Goal: Find contact information: Find contact information

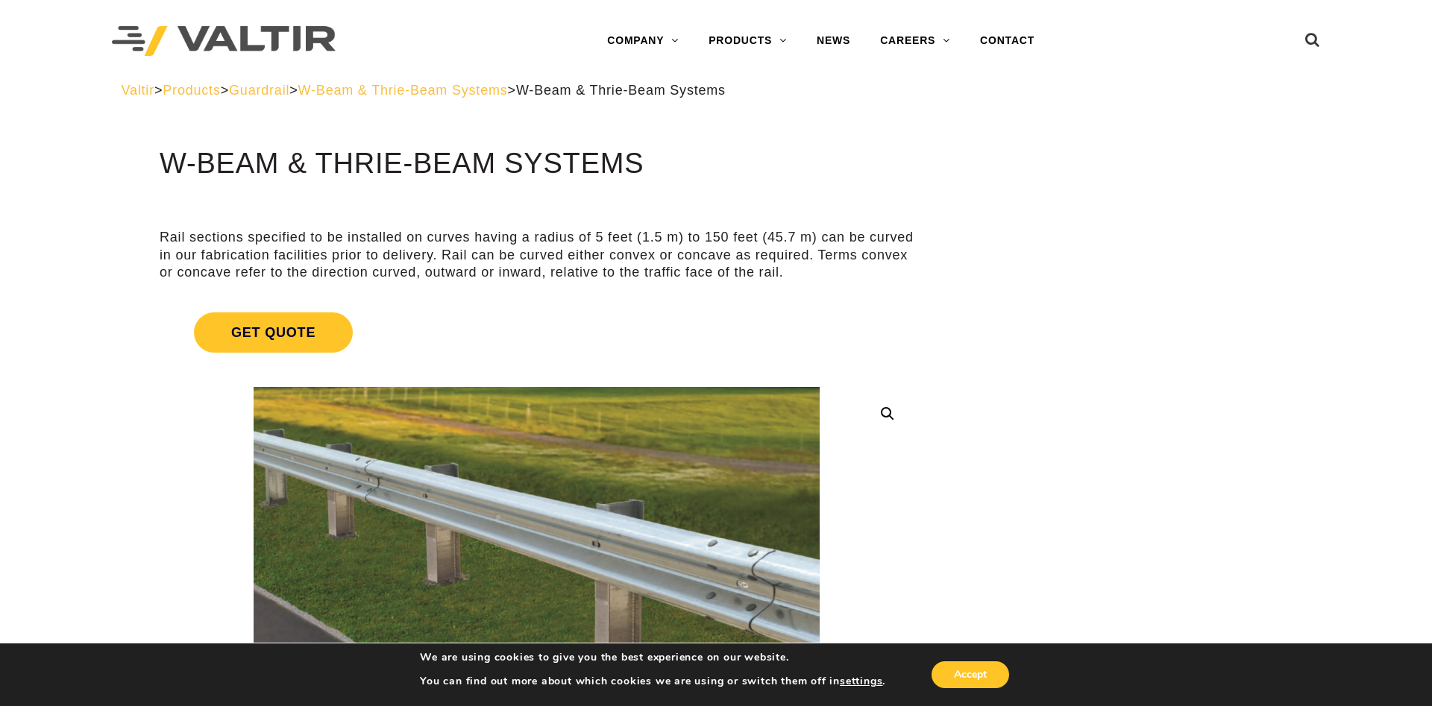
click at [751, 242] on p "Rail sections specified to be installed on curves having a radius of 5 feet (1.…" at bounding box center [537, 255] width 755 height 52
click at [1007, 45] on link "CONTACT" at bounding box center [1007, 41] width 84 height 30
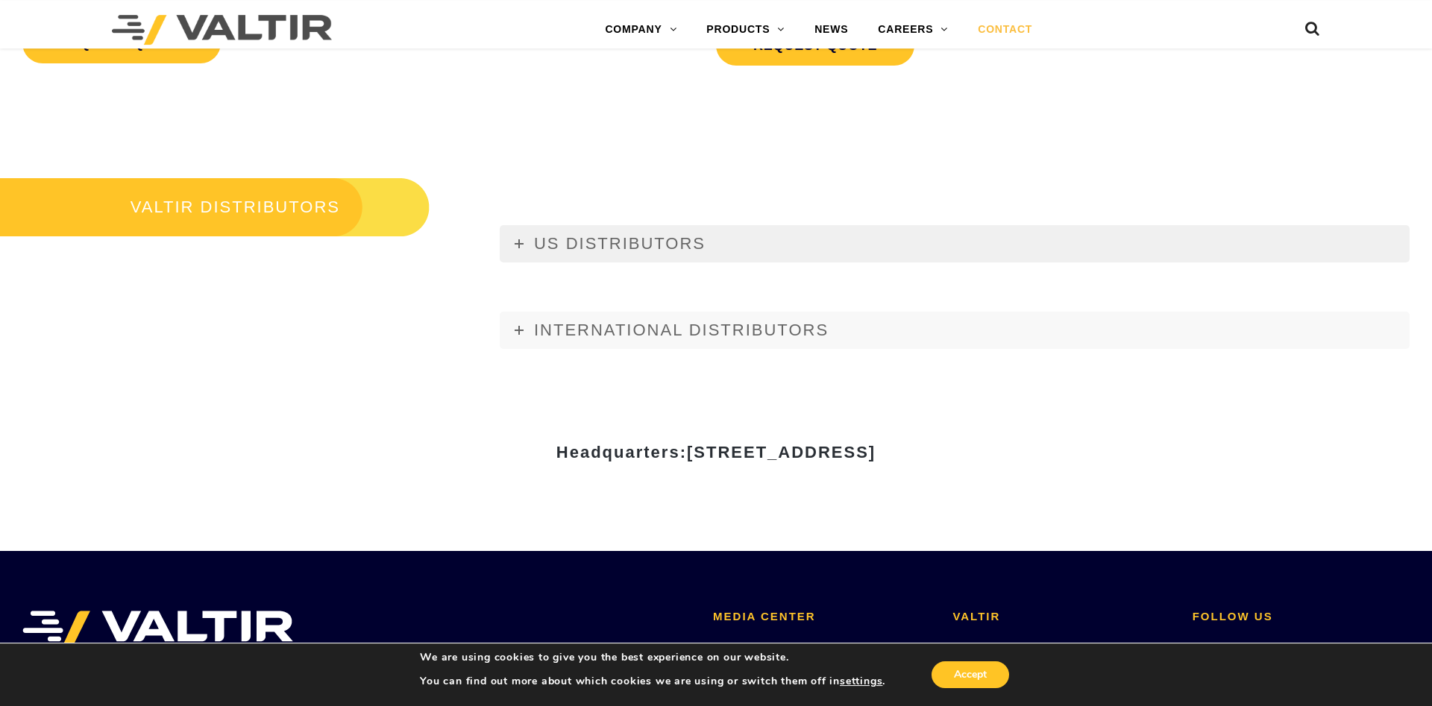
scroll to position [1902, 0]
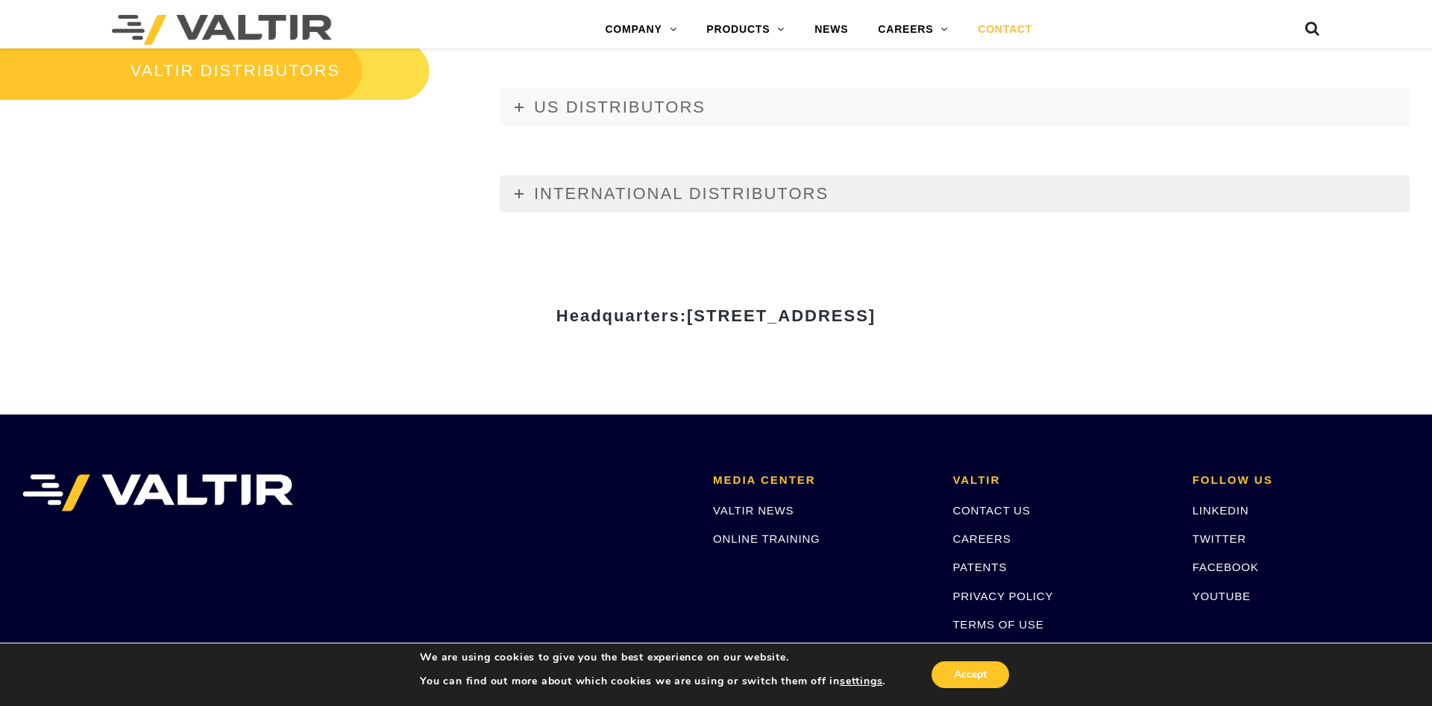
click at [512, 188] on link "INTERNATIONAL DISTRIBUTORS" at bounding box center [955, 193] width 910 height 37
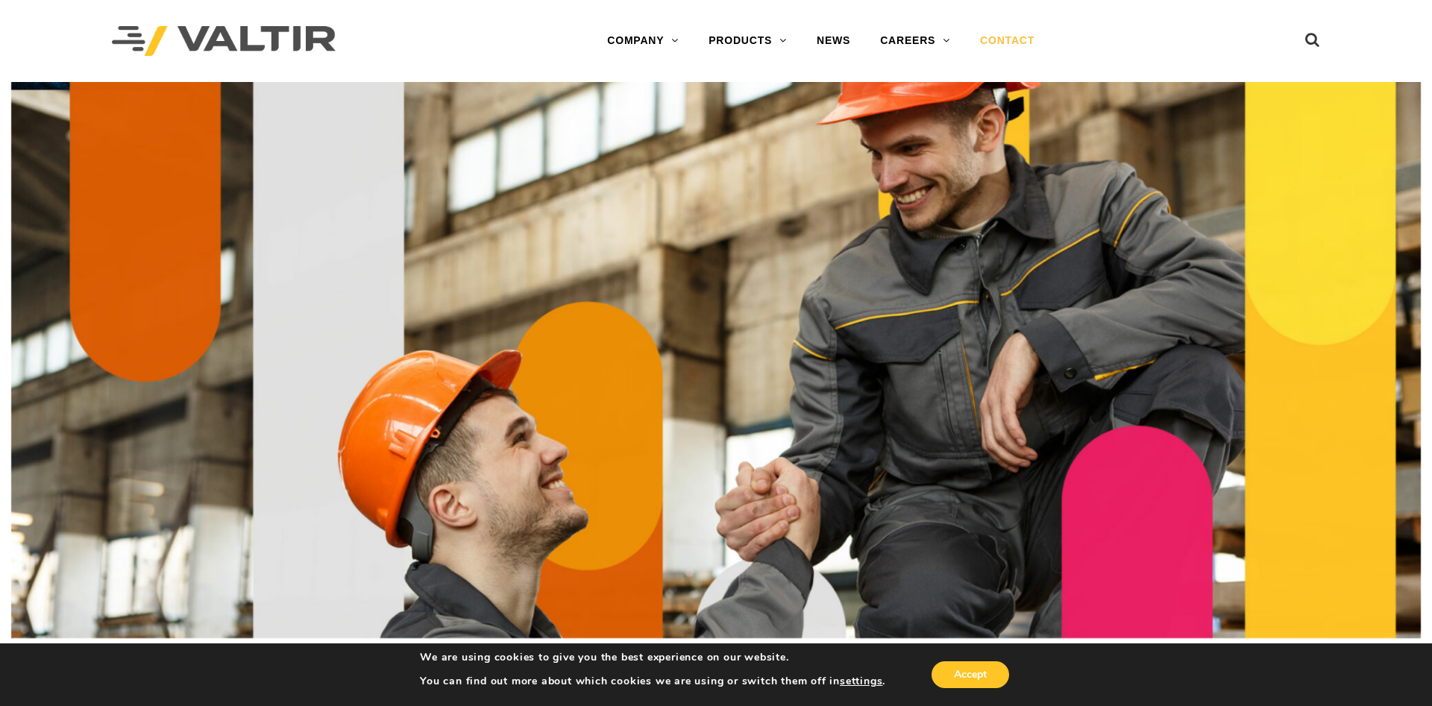
drag, startPoint x: 412, startPoint y: 566, endPoint x: 332, endPoint y: 201, distance: 373.4
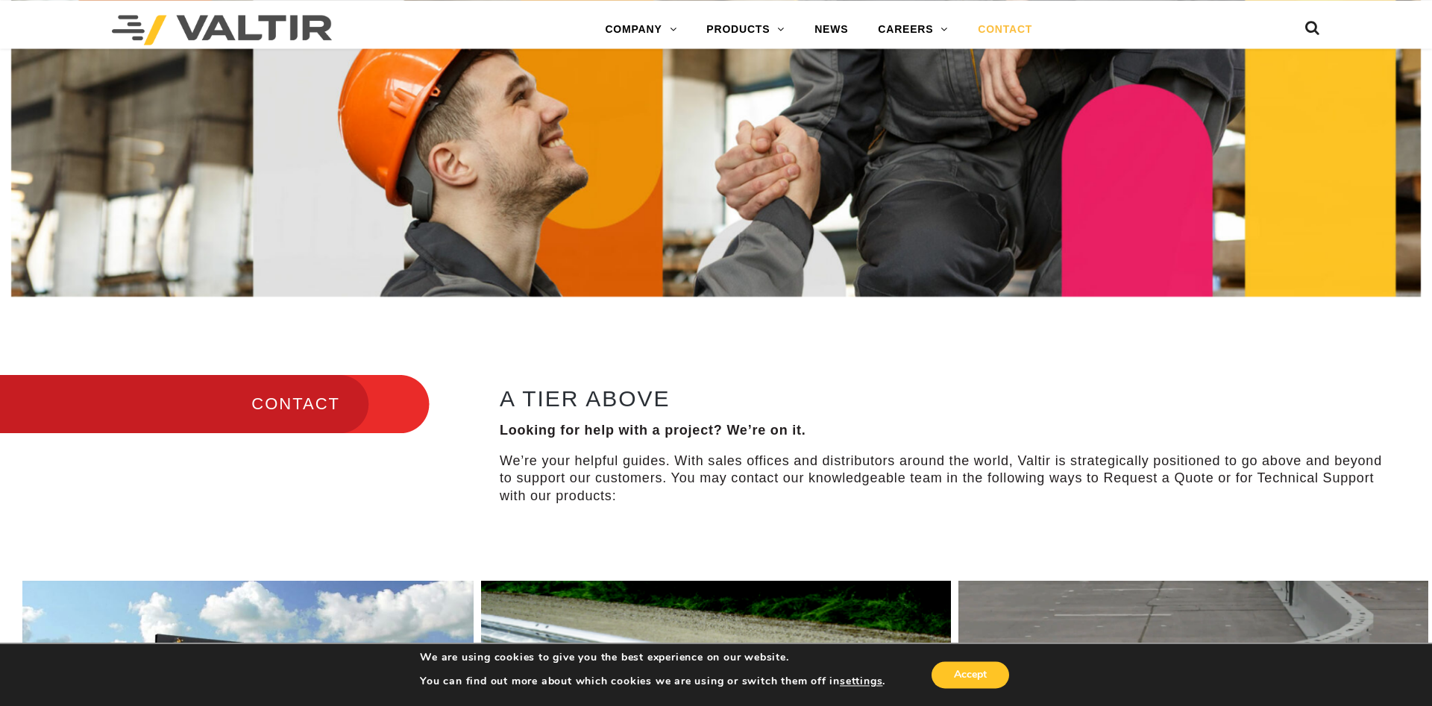
scroll to position [456, 0]
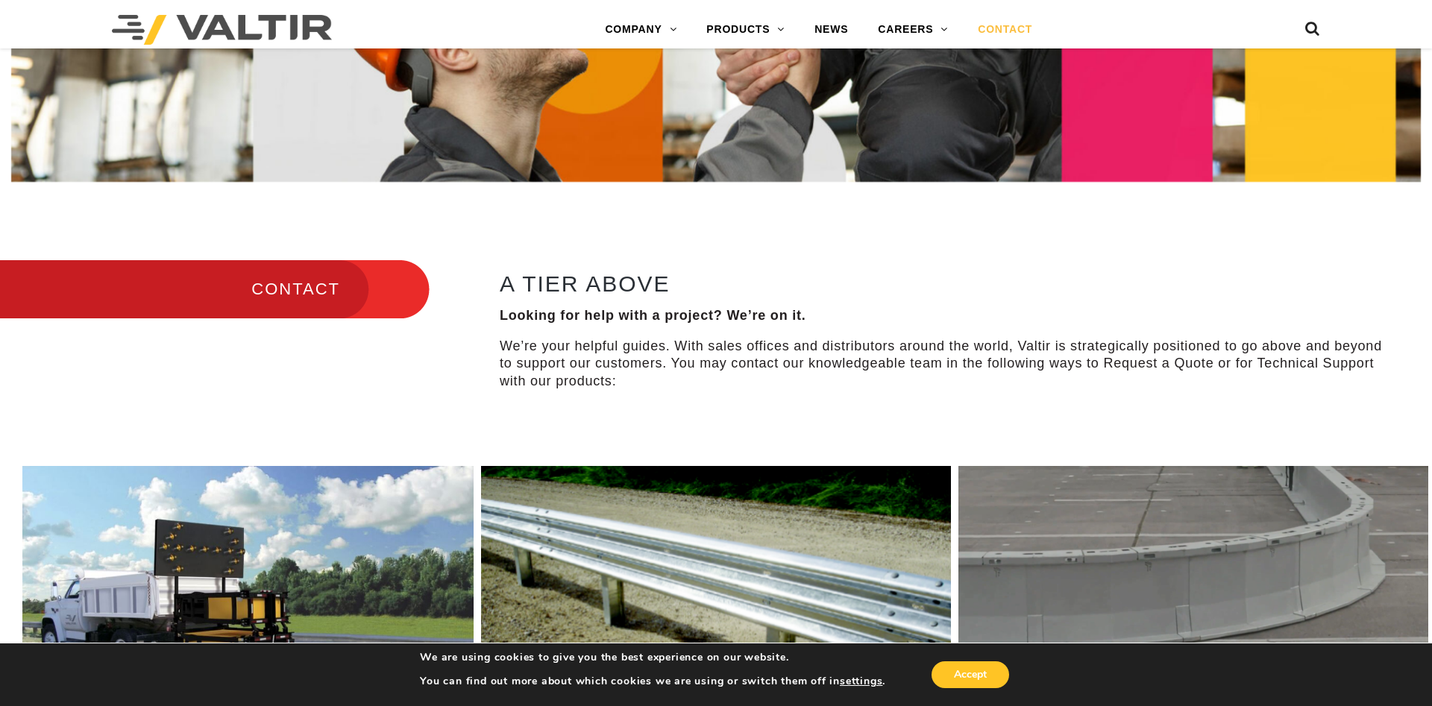
scroll to position [1902, 0]
